Goal: Navigation & Orientation: Find specific page/section

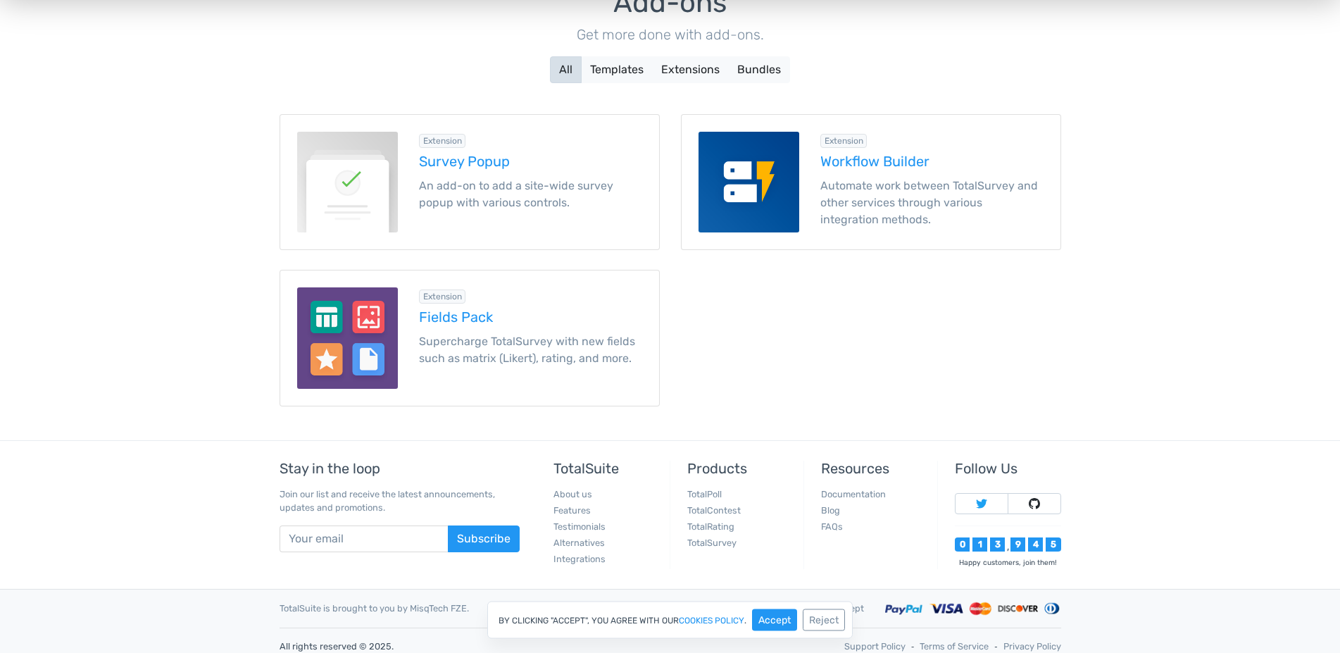
scroll to position [177, 0]
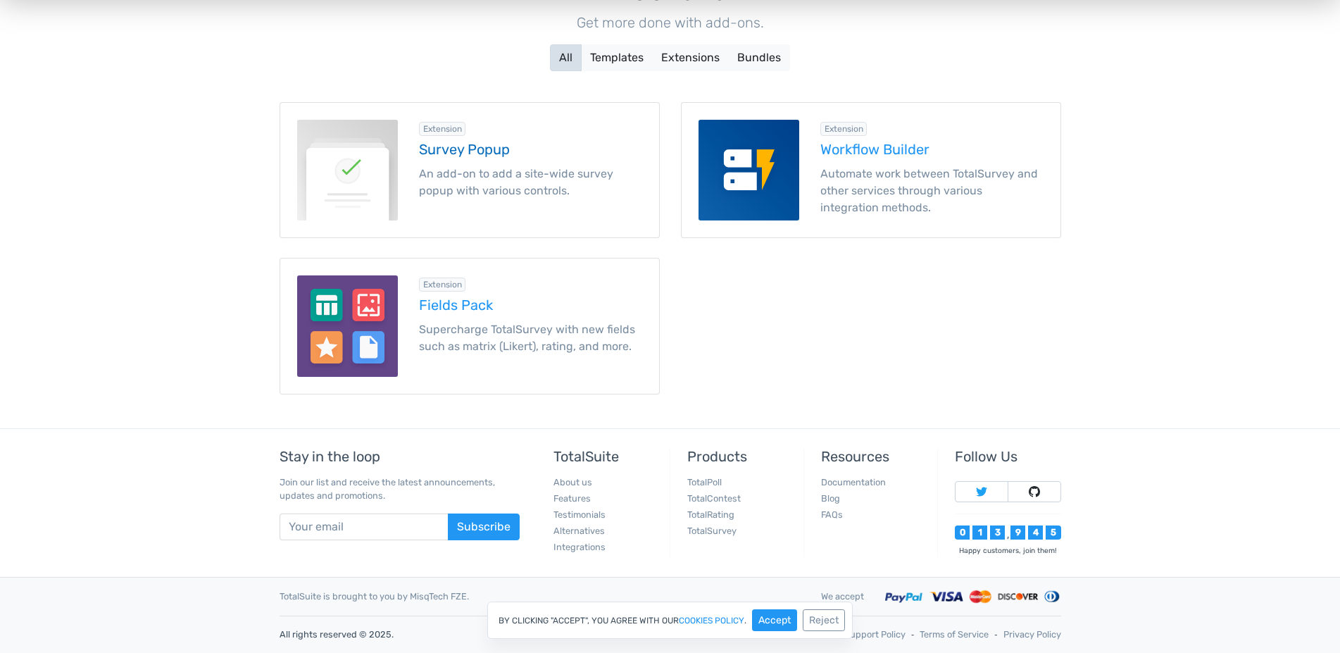
click at [440, 178] on p "An add-on to add a site-wide survey popup with various controls." at bounding box center [530, 182] width 223 height 34
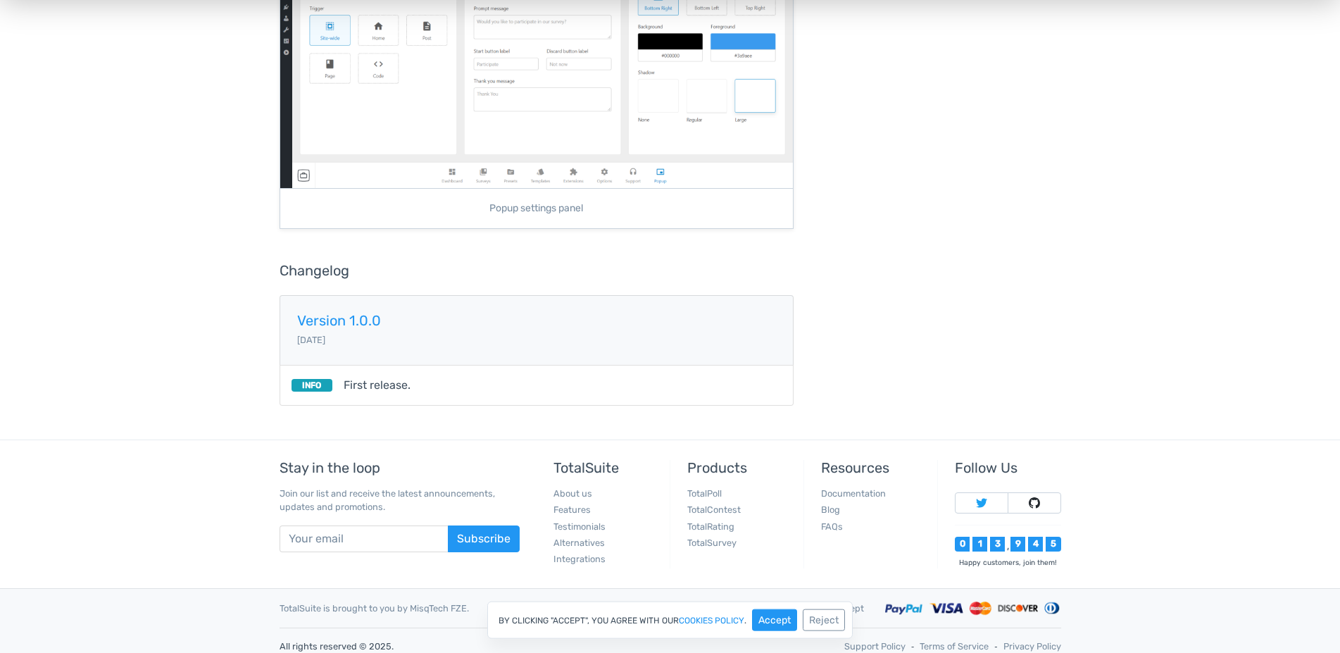
scroll to position [742, 0]
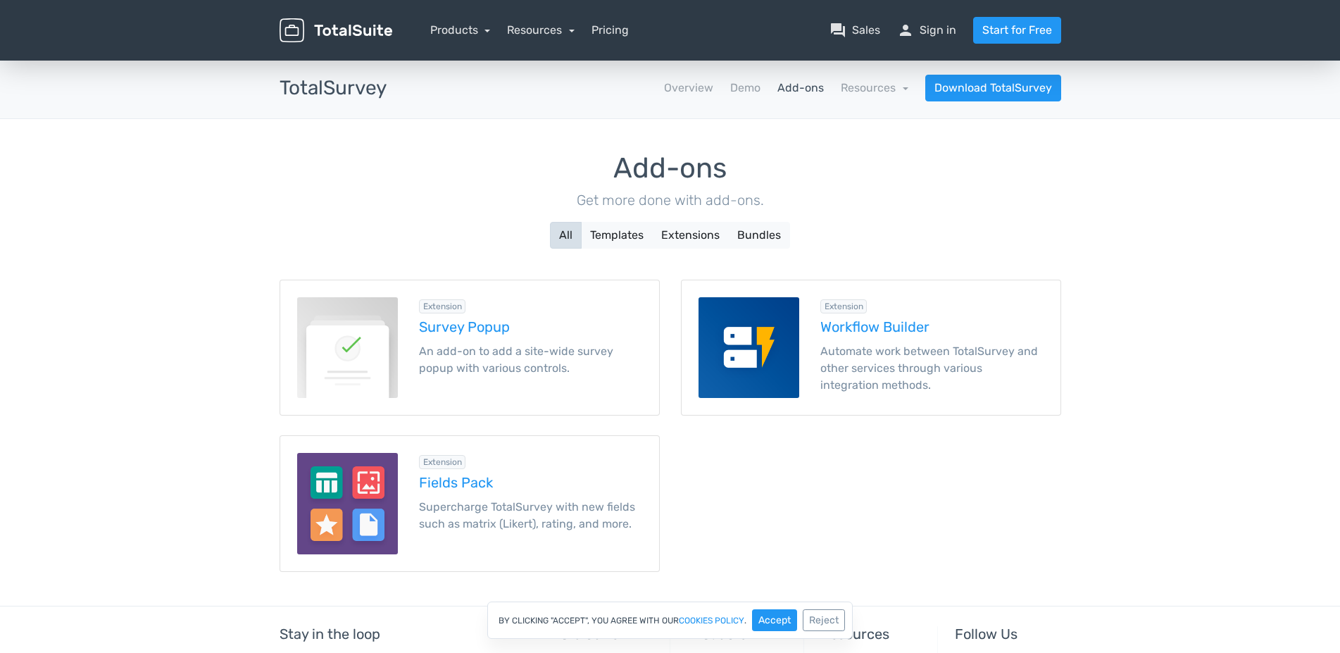
scroll to position [177, 0]
